Goal: Book appointment/travel/reservation

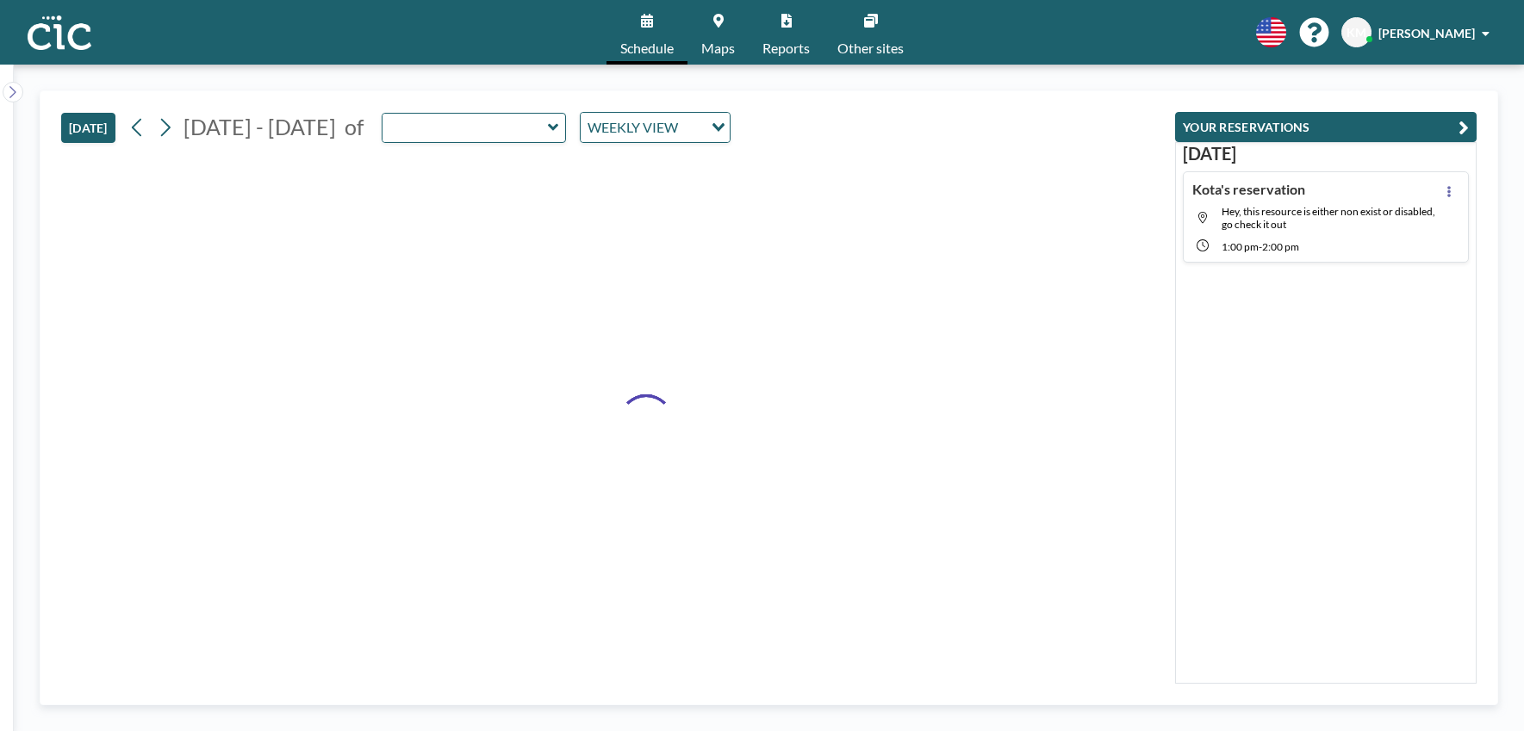
type input "[PERSON_NAME]"
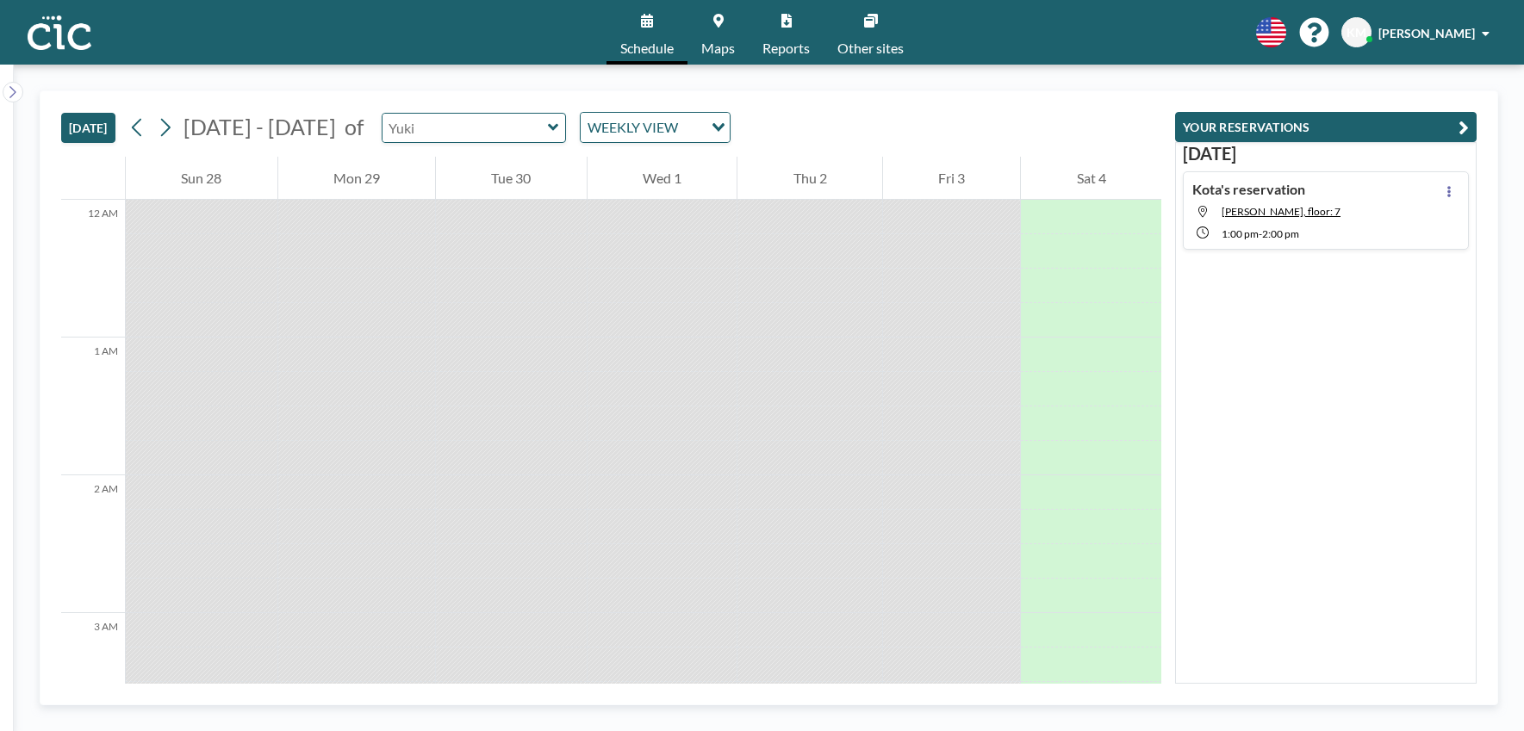
click at [470, 138] on input "text" at bounding box center [464, 128] width 165 height 28
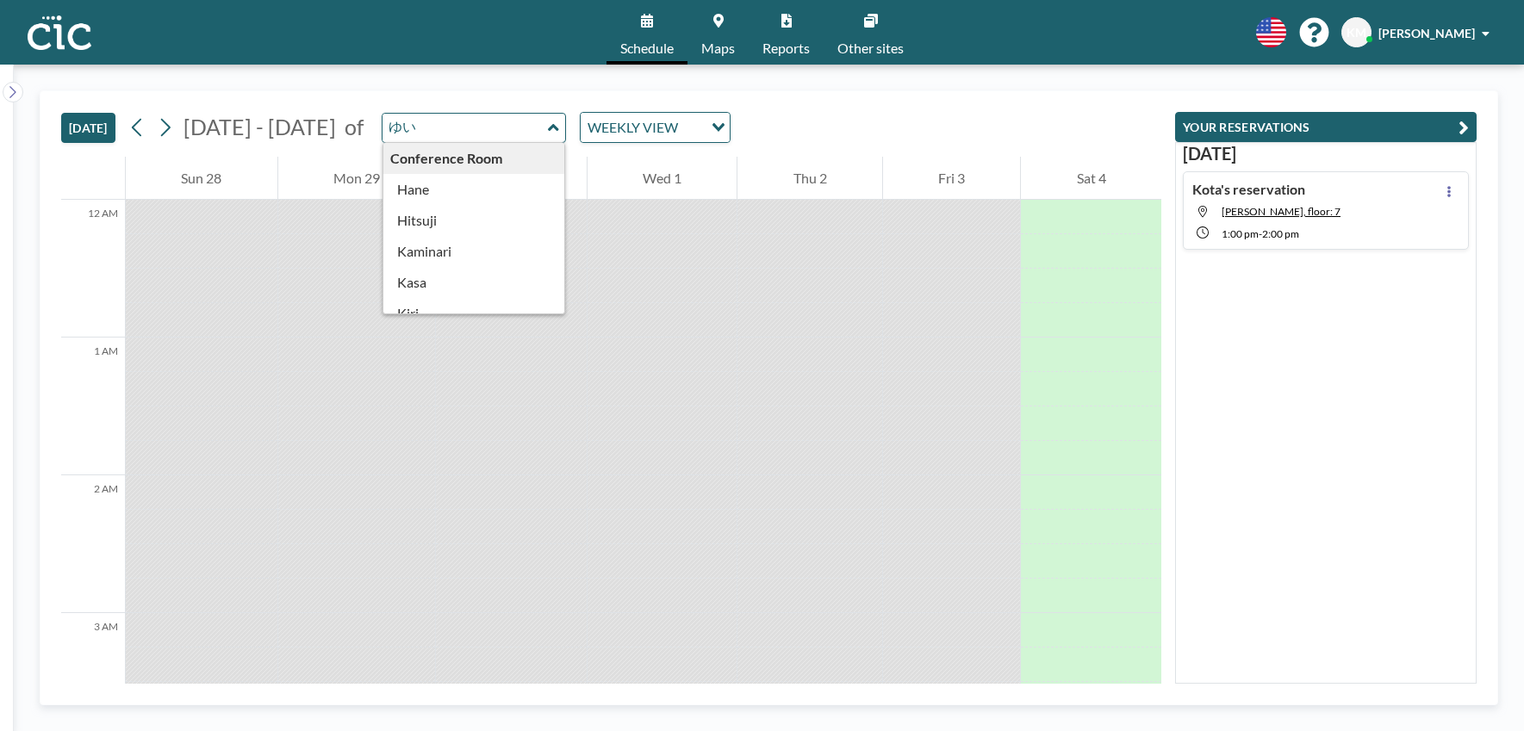
type input "ゆ"
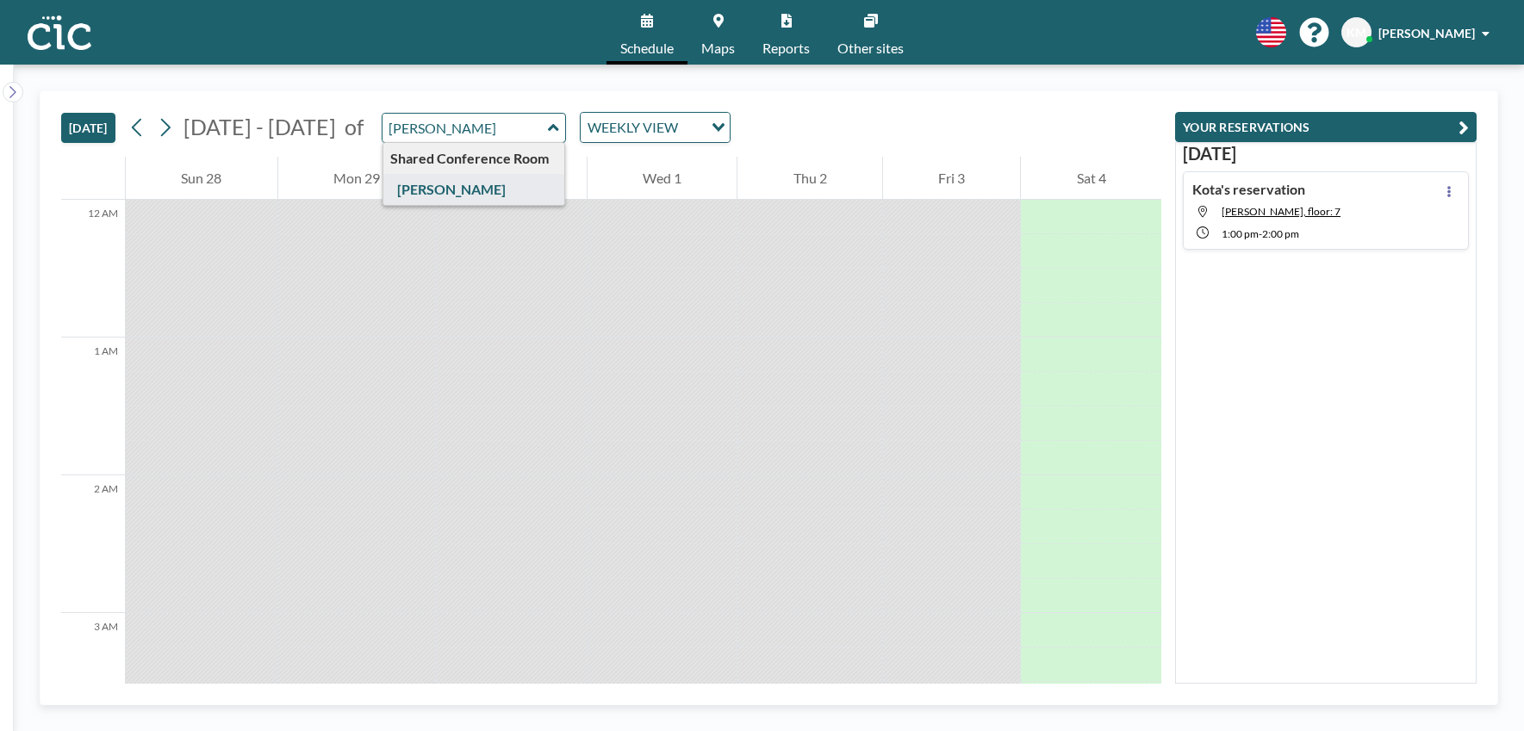
type input "[PERSON_NAME]"
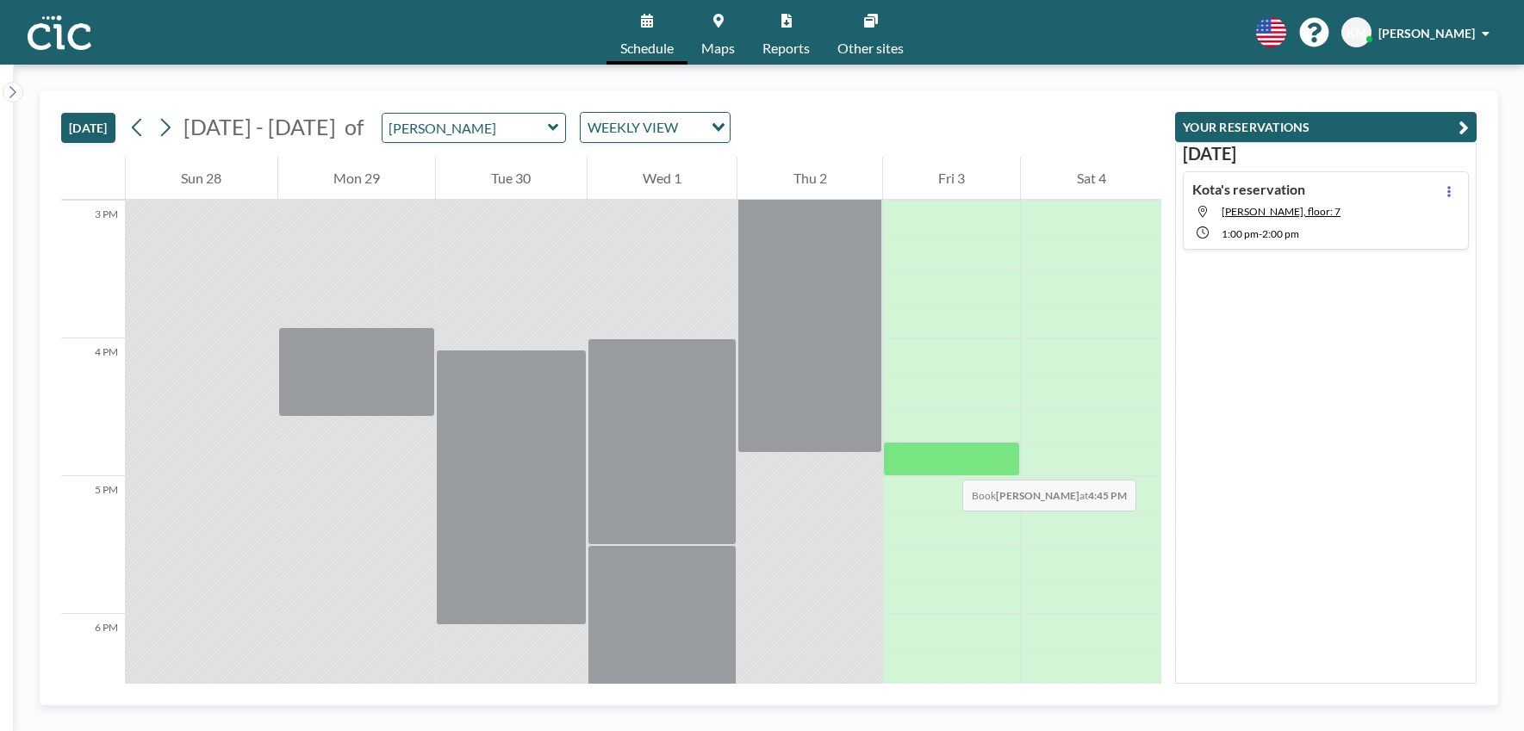
scroll to position [2071, 0]
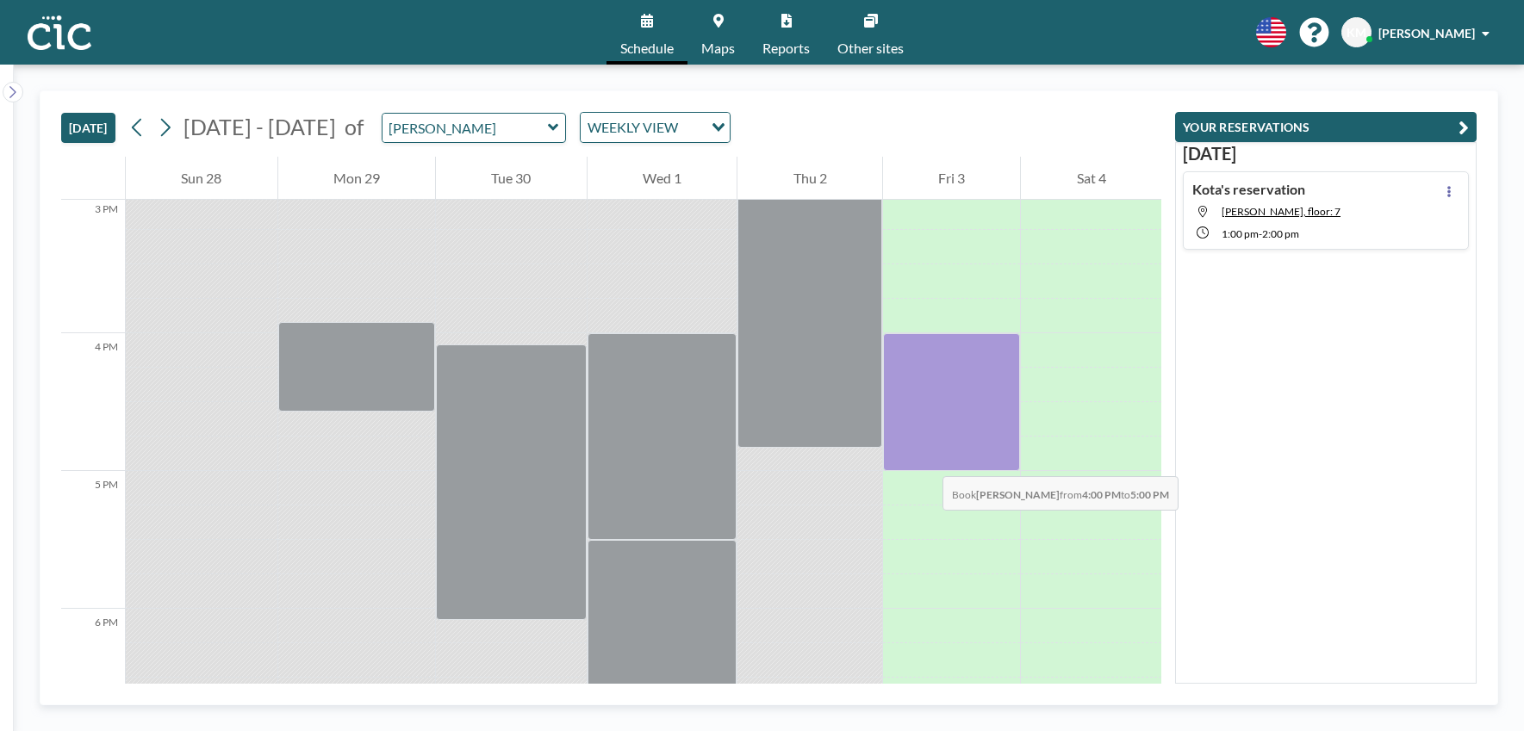
drag, startPoint x: 920, startPoint y: 346, endPoint x: 924, endPoint y: 460, distance: 113.8
click at [924, 460] on div at bounding box center [952, 402] width 138 height 138
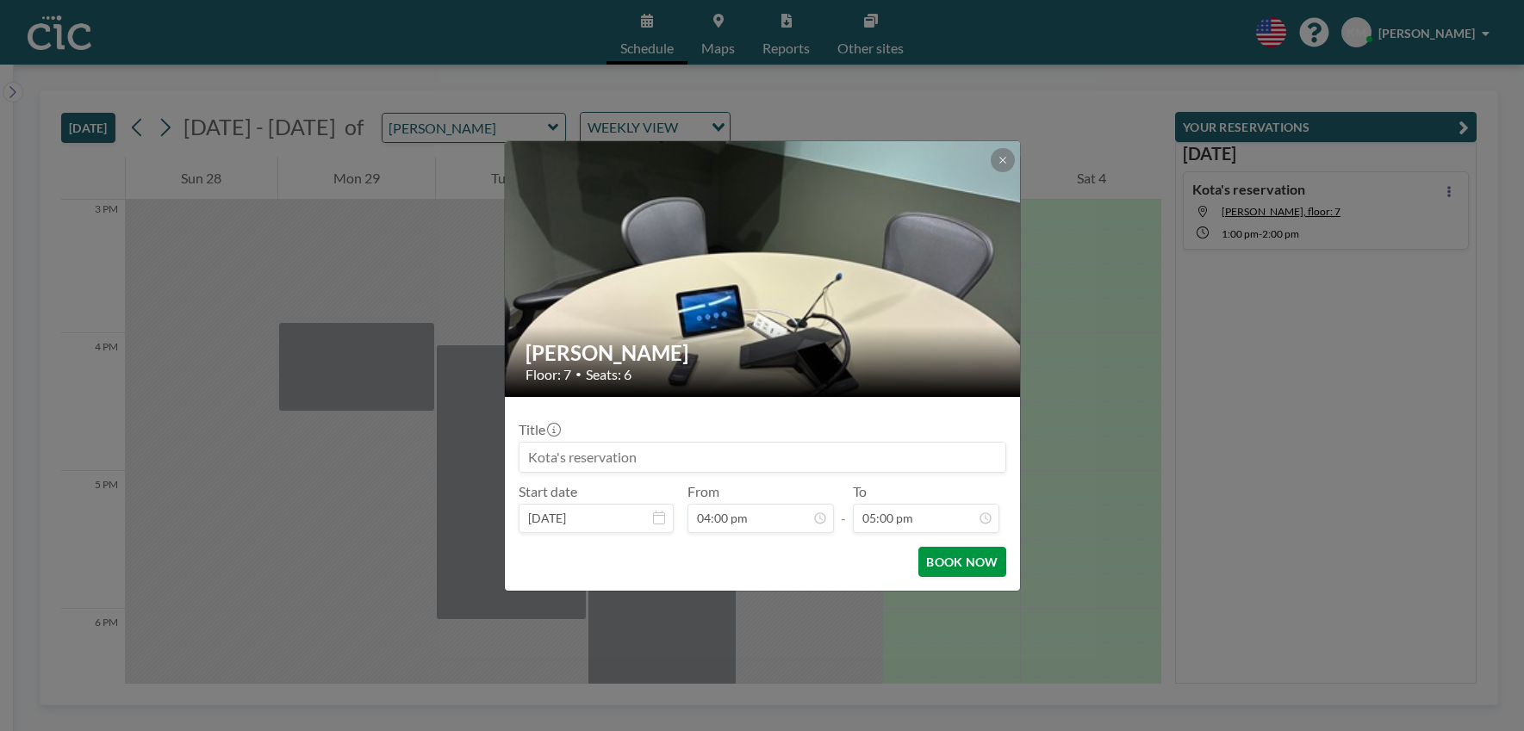
scroll to position [2084, 0]
click at [982, 568] on button "BOOK NOW" at bounding box center [961, 562] width 87 height 30
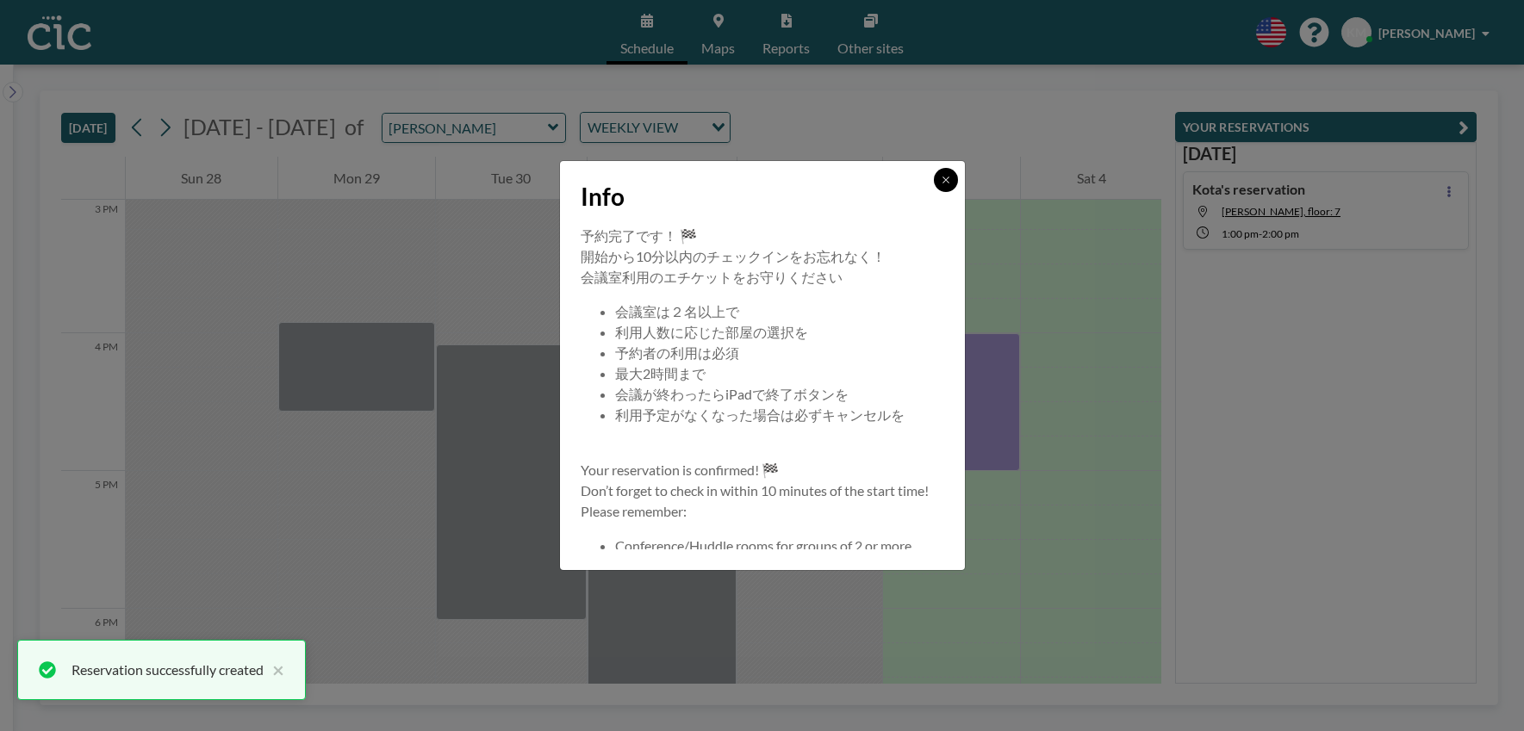
click at [948, 177] on icon at bounding box center [945, 180] width 10 height 10
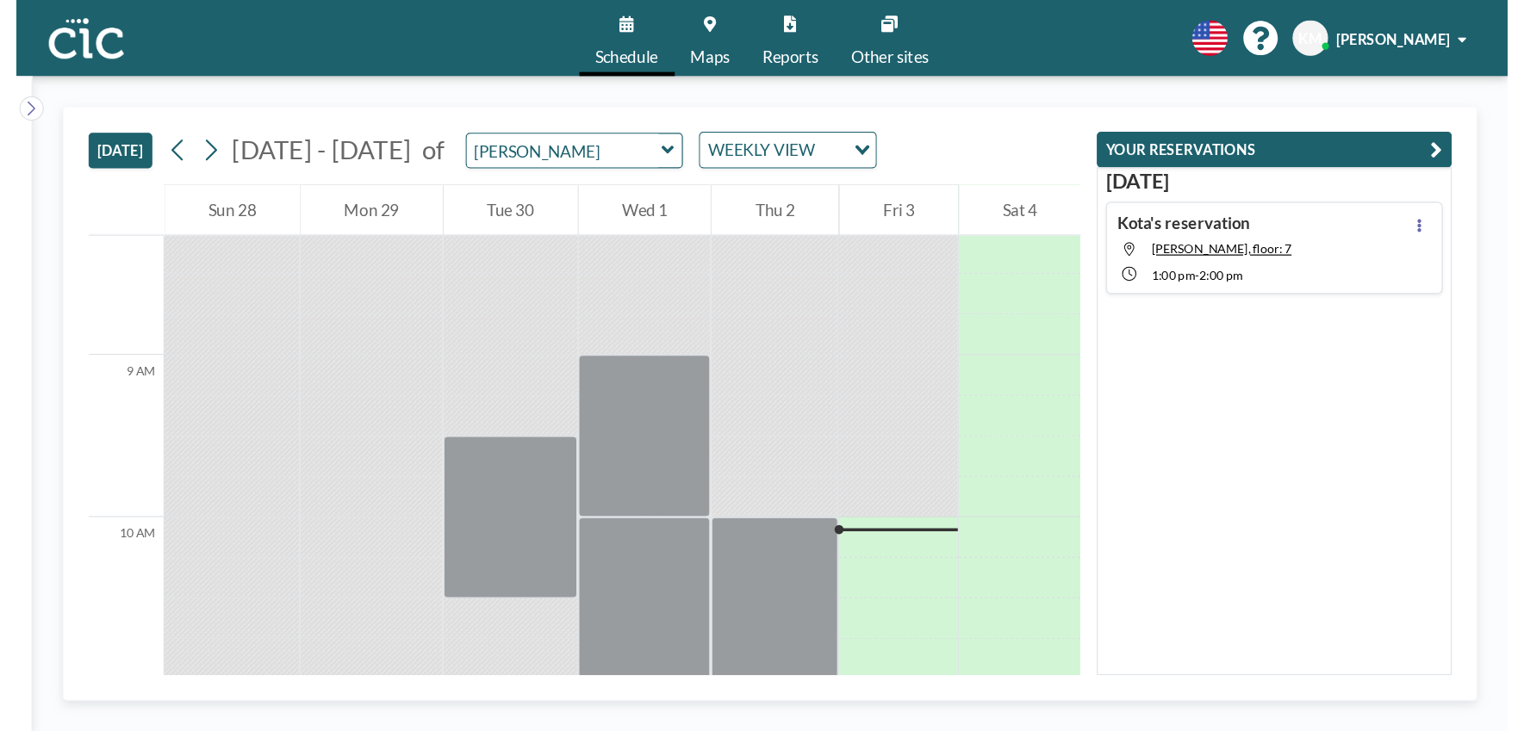
scroll to position [1139, 0]
